Goal: Transaction & Acquisition: Purchase product/service

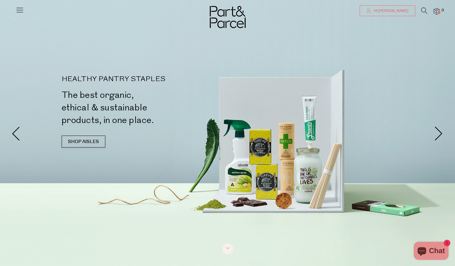
click at [405, 10] on span "Hi [PERSON_NAME]" at bounding box center [390, 10] width 36 height 5
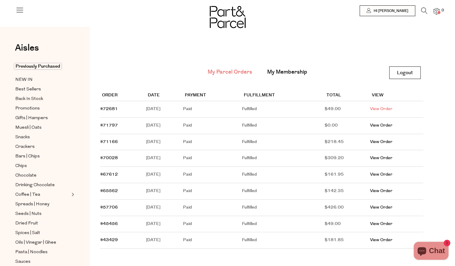
click at [388, 107] on link "View Order" at bounding box center [381, 109] width 22 height 6
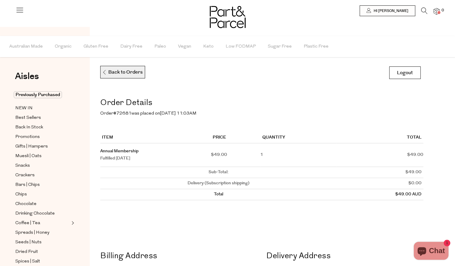
click at [131, 67] on p "Back to Orders" at bounding box center [122, 72] width 41 height 13
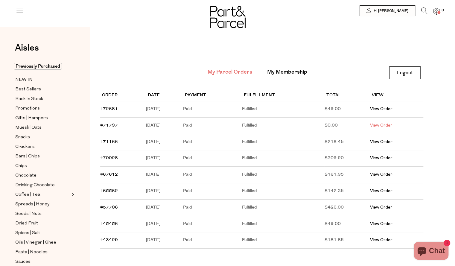
click at [386, 127] on link "View Order" at bounding box center [381, 125] width 22 height 6
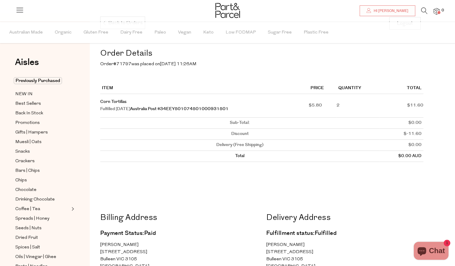
scroll to position [49, 0]
click at [55, 81] on span "Previously Purchased" at bounding box center [38, 80] width 48 height 7
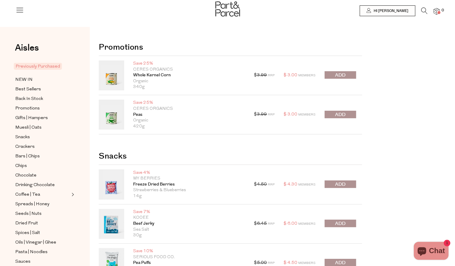
click at [330, 114] on button "submit" at bounding box center [339, 114] width 31 height 7
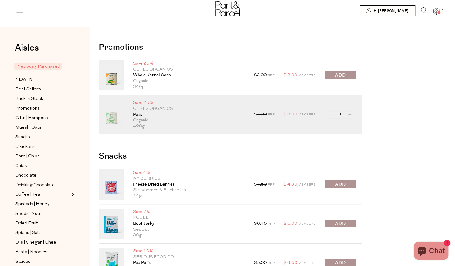
click at [346, 76] on button "submit" at bounding box center [339, 74] width 31 height 7
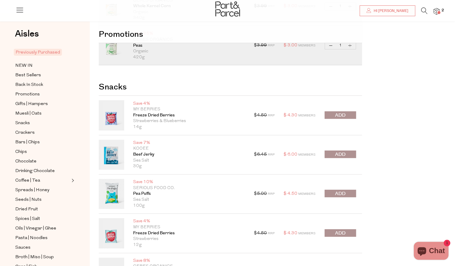
scroll to position [69, 0]
click at [344, 152] on span "submit" at bounding box center [340, 154] width 10 height 7
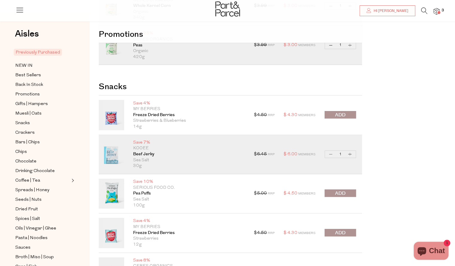
click at [353, 154] on button "Increase Beef Jerky" at bounding box center [349, 154] width 7 height 7
type input "2"
click at [353, 154] on button "Increase Beef Jerky" at bounding box center [349, 154] width 7 height 7
type input "3"
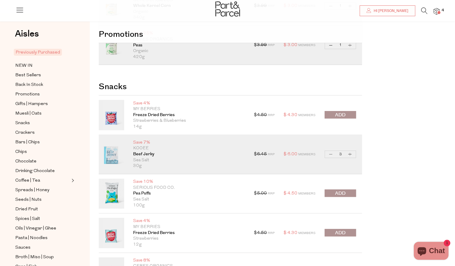
type input "3"
click at [351, 155] on button "Increase Beef Jerky" at bounding box center [349, 154] width 7 height 7
type input "4"
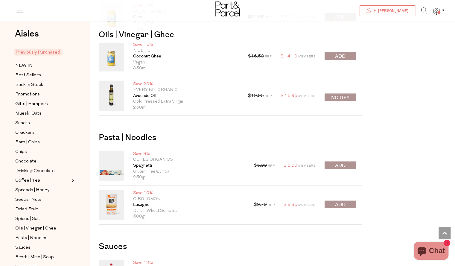
scroll to position [801, 0]
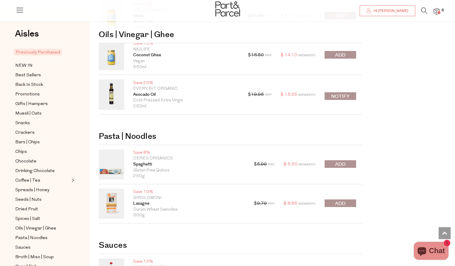
click at [351, 164] on button "submit" at bounding box center [339, 163] width 31 height 7
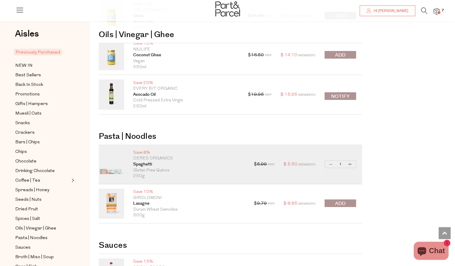
click at [353, 163] on button "Increase Spaghetti" at bounding box center [349, 164] width 7 height 7
type input "2"
click at [349, 162] on button "Increase Spaghetti" at bounding box center [349, 164] width 7 height 7
type input "3"
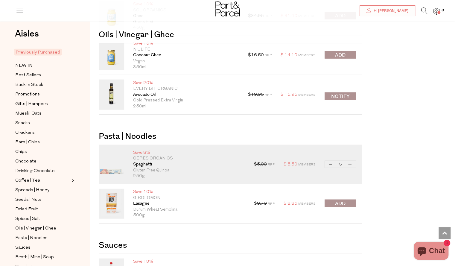
type input "3"
click at [349, 162] on button "Increase Spaghetti" at bounding box center [349, 164] width 7 height 7
type input "5"
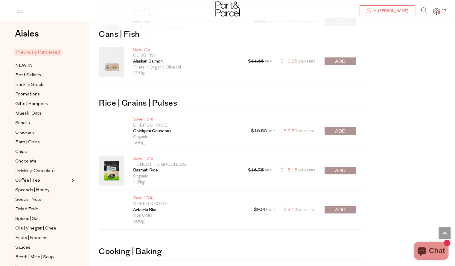
scroll to position [1434, 0]
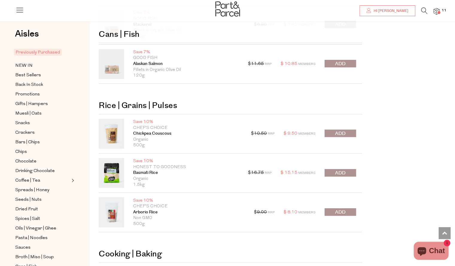
click at [350, 169] on button "submit" at bounding box center [339, 172] width 31 height 7
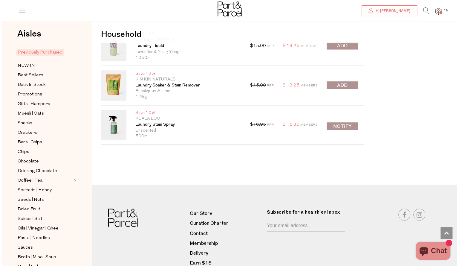
scroll to position [1777, 0]
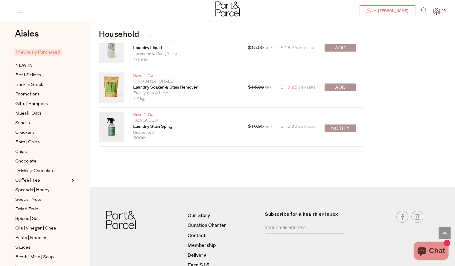
click at [425, 11] on icon at bounding box center [424, 10] width 6 height 7
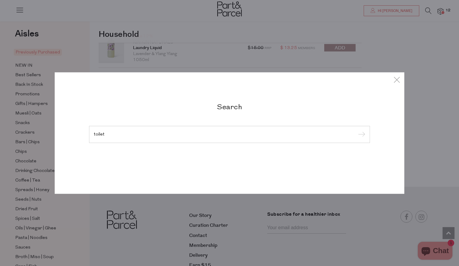
type input "toilet"
click at [356, 130] on input "submit" at bounding box center [360, 134] width 9 height 9
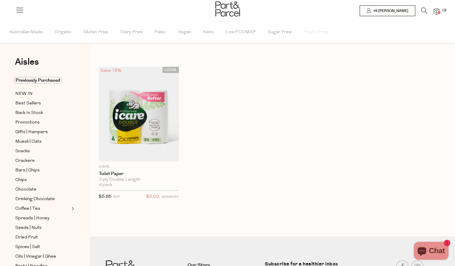
click at [423, 10] on icon at bounding box center [424, 10] width 6 height 7
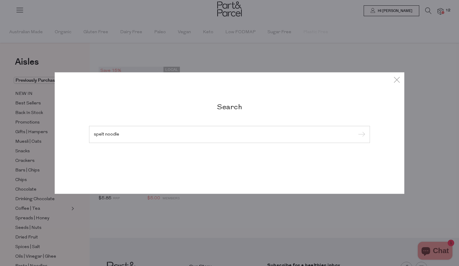
type input "spelt noodle"
click at [356, 130] on input "submit" at bounding box center [360, 134] width 9 height 9
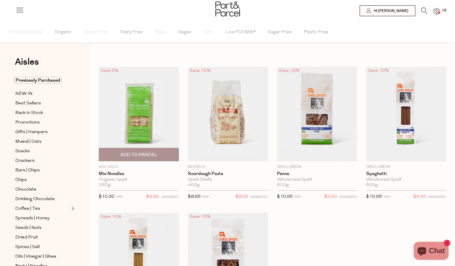
click at [159, 154] on span "Add To Parcel" at bounding box center [138, 154] width 77 height 13
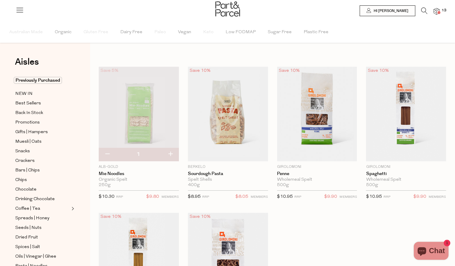
click at [168, 155] on button "button" at bounding box center [170, 154] width 17 height 13
type input "2"
click at [170, 155] on button "button" at bounding box center [170, 154] width 17 height 13
type input "3"
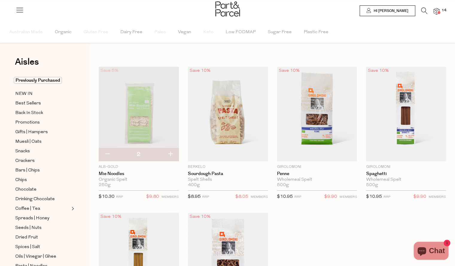
type input "3"
click at [436, 14] on img at bounding box center [436, 11] width 6 height 7
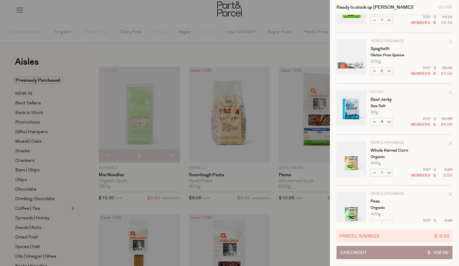
scroll to position [85, 0]
click at [390, 120] on button "Increase Beef Jerky" at bounding box center [389, 120] width 7 height 7
type input "5"
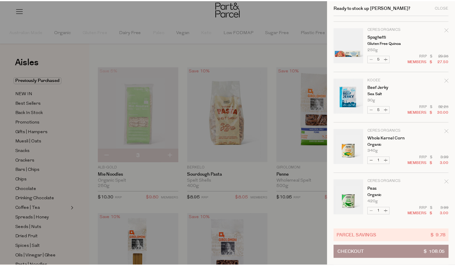
scroll to position [0, 0]
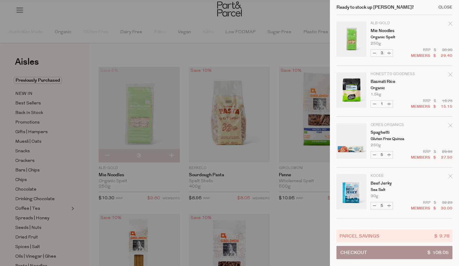
click at [443, 6] on div "Close" at bounding box center [446, 7] width 14 height 4
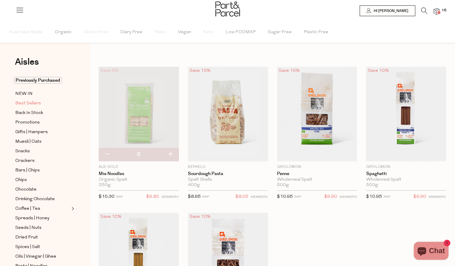
click at [33, 104] on span "Best Sellers" at bounding box center [28, 103] width 26 height 7
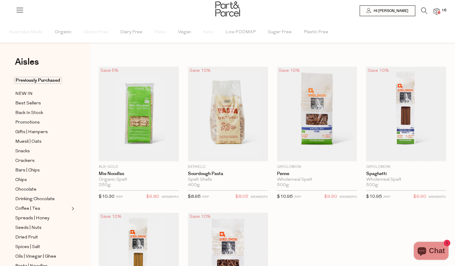
type input "3"
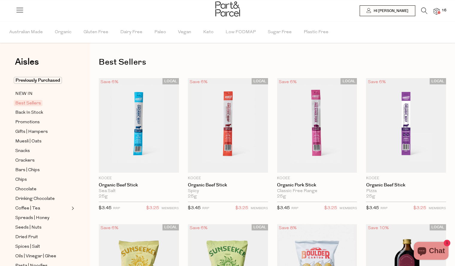
type input "3"
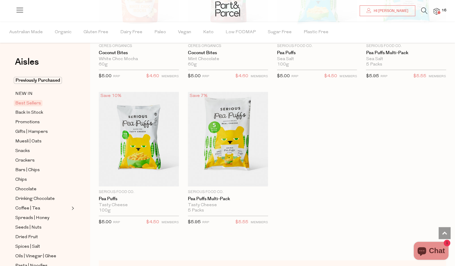
scroll to position [1451, 0]
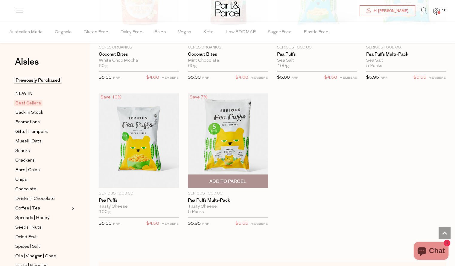
click at [237, 178] on span "Add To Parcel" at bounding box center [227, 181] width 37 height 6
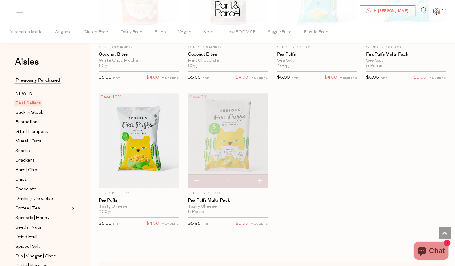
click at [259, 176] on button "button" at bounding box center [259, 181] width 17 height 13
type input "2"
click at [259, 176] on button "button" at bounding box center [259, 181] width 17 height 13
type input "3"
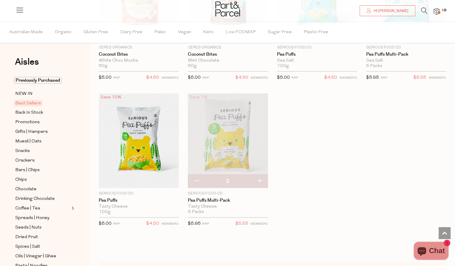
type input "3"
click at [259, 176] on button "button" at bounding box center [259, 181] width 17 height 13
type input "4"
click at [39, 217] on span "Spreads | Honey" at bounding box center [32, 217] width 34 height 7
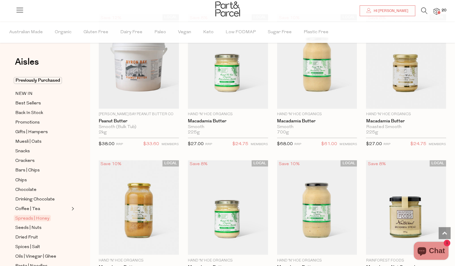
scroll to position [506, 0]
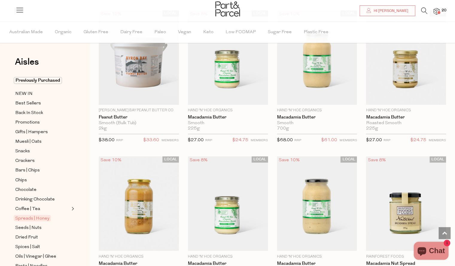
click at [425, 12] on icon at bounding box center [424, 10] width 6 height 7
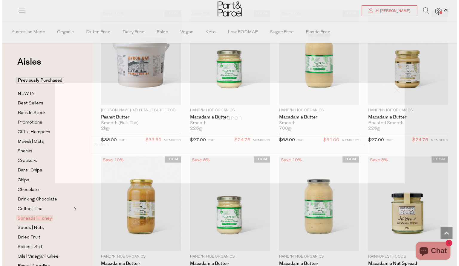
scroll to position [510, 0]
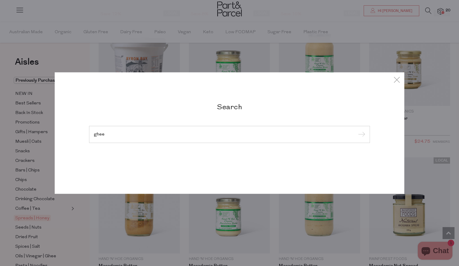
type input "ghee"
click at [356, 130] on input "submit" at bounding box center [360, 134] width 9 height 9
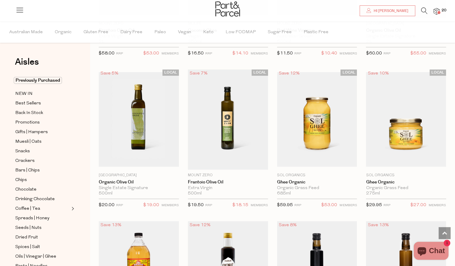
scroll to position [1473, 0]
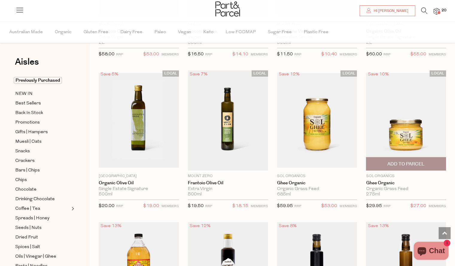
click at [395, 161] on span "Add To Parcel" at bounding box center [405, 164] width 37 height 6
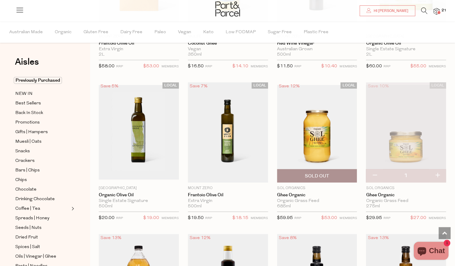
scroll to position [1447, 0]
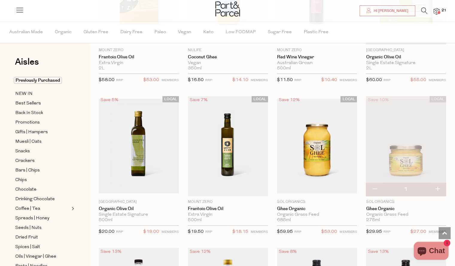
click at [437, 184] on button "button" at bounding box center [437, 189] width 17 height 13
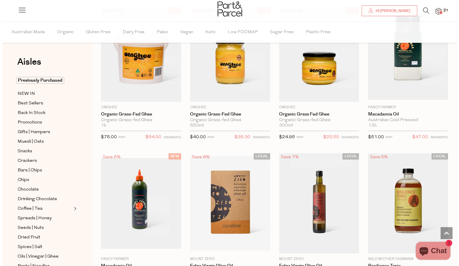
scroll to position [0, 0]
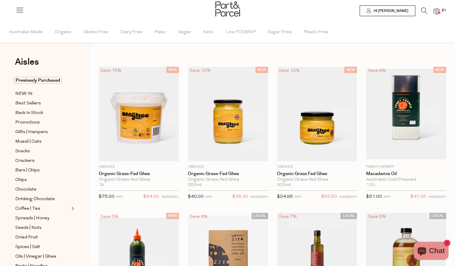
click at [438, 9] on img at bounding box center [436, 11] width 6 height 7
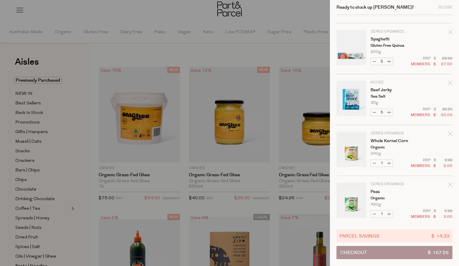
scroll to position [198, 0]
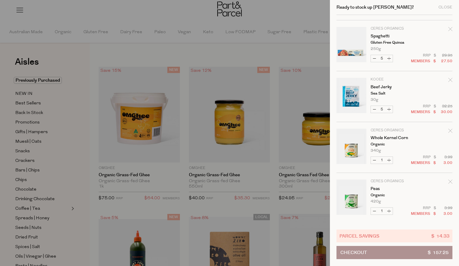
click at [391, 161] on button "Increase Whole Kernel Corn" at bounding box center [389, 160] width 7 height 7
type input "2"
click at [390, 209] on button "Increase Peas" at bounding box center [389, 211] width 7 height 7
type input "2"
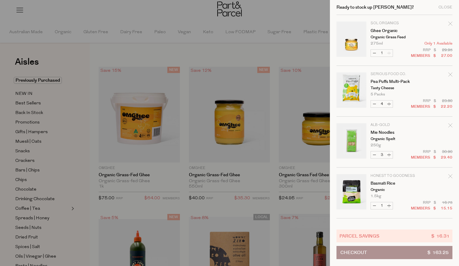
click at [449, 25] on icon "Remove Ghee Organic" at bounding box center [451, 24] width 4 height 4
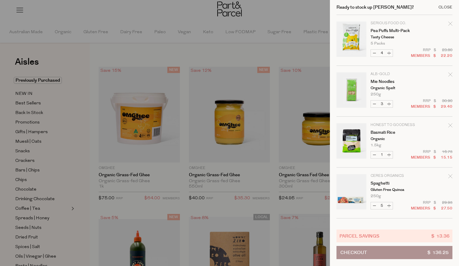
click at [449, 9] on div "Close" at bounding box center [446, 7] width 14 height 4
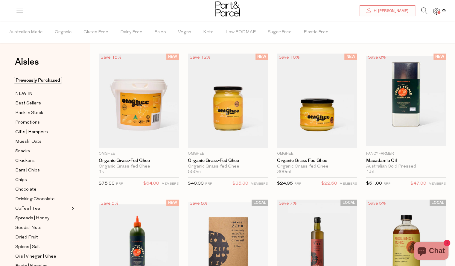
scroll to position [0, 0]
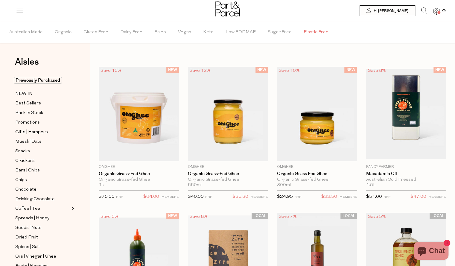
click at [304, 33] on span "Plastic Free" at bounding box center [316, 32] width 25 height 21
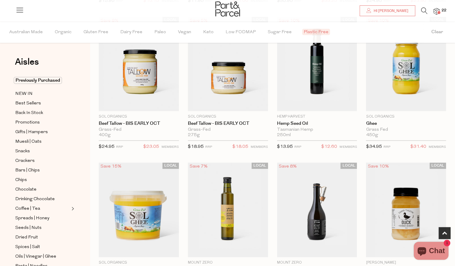
scroll to position [353, 0]
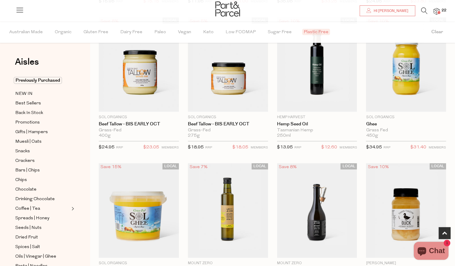
click at [312, 32] on span "Plastic Free" at bounding box center [316, 32] width 28 height 6
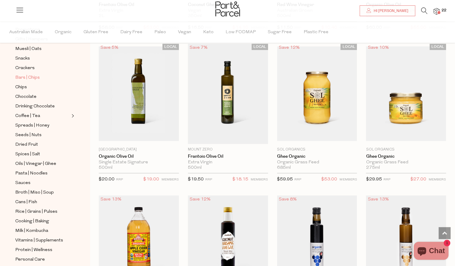
scroll to position [93, 0]
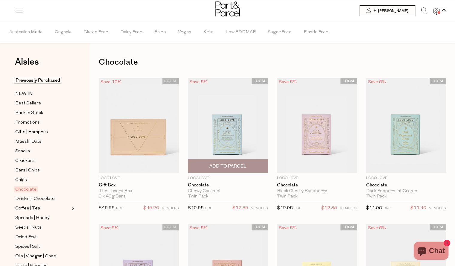
click at [232, 167] on span "Add To Parcel" at bounding box center [227, 166] width 37 height 6
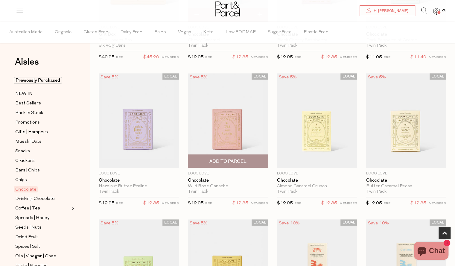
scroll to position [175, 0]
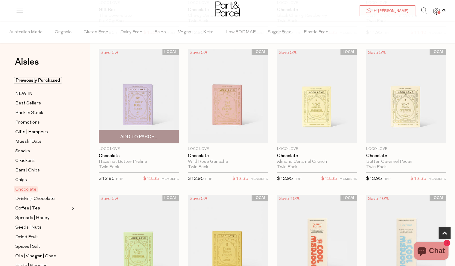
click at [157, 139] on span "Add To Parcel" at bounding box center [138, 137] width 37 height 6
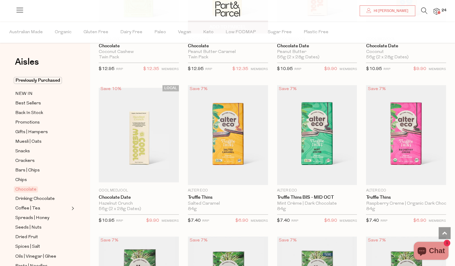
scroll to position [443, 0]
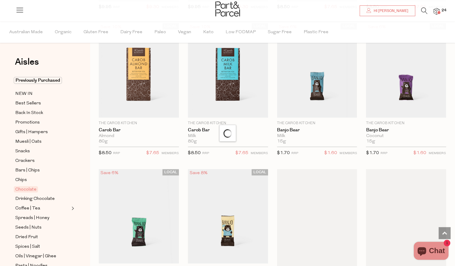
scroll to position [1760, 0]
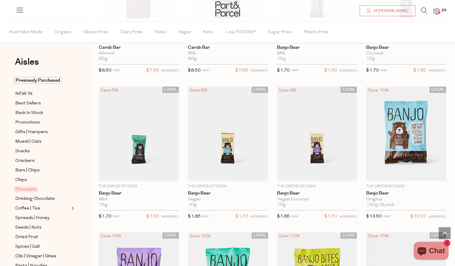
click at [442, 13] on div at bounding box center [227, 9] width 455 height 19
click at [437, 12] on img at bounding box center [436, 11] width 6 height 7
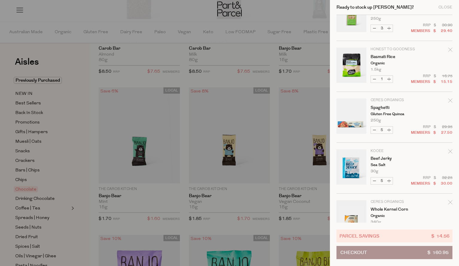
scroll to position [249, 0]
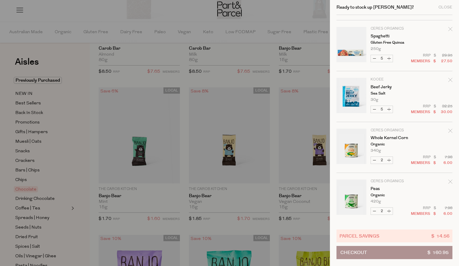
click at [378, 257] on button "Checkout $ 160.95" at bounding box center [395, 252] width 116 height 13
